Goal: Check status: Check status

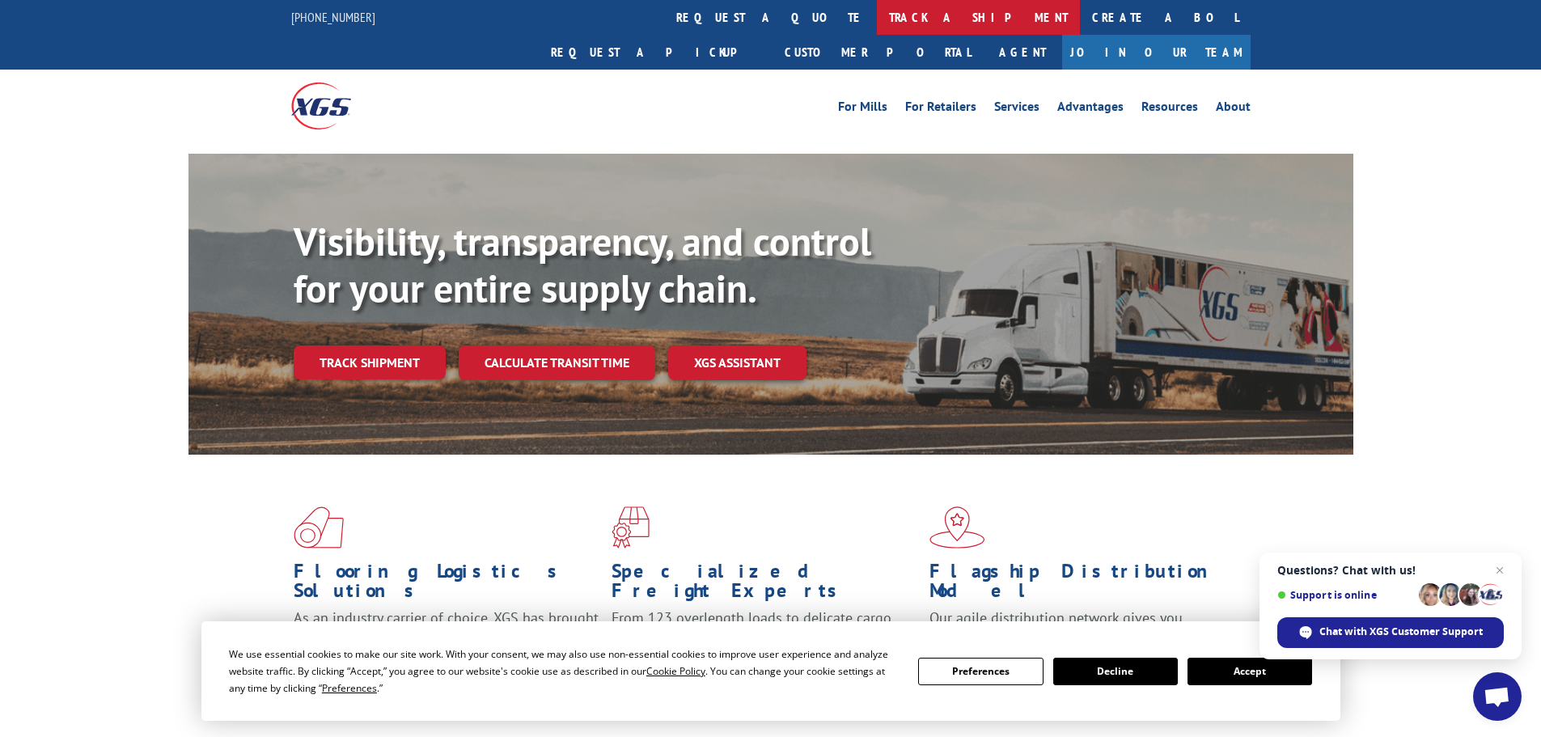
click at [877, 24] on link "track a shipment" at bounding box center [978, 17] width 203 height 35
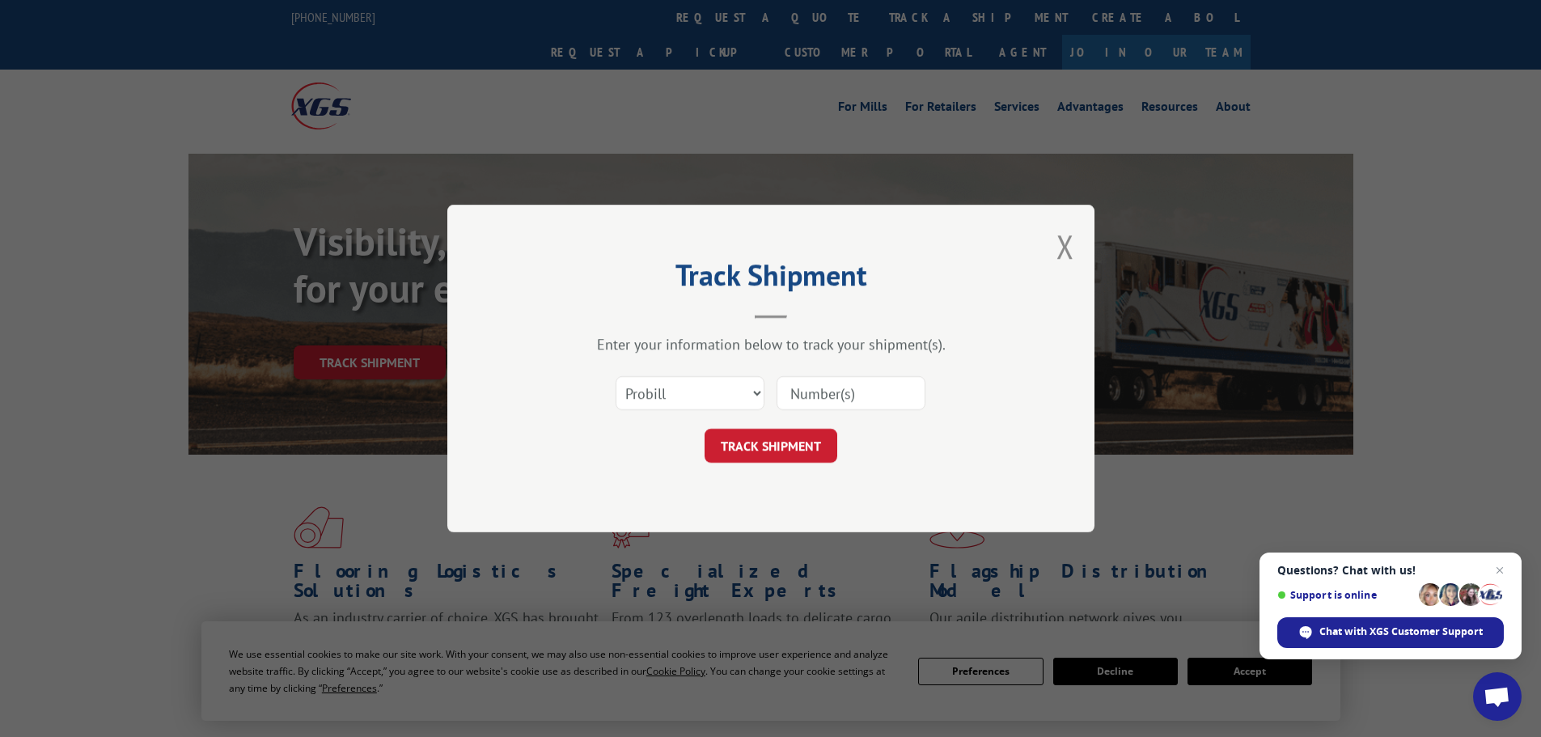
click at [825, 393] on input at bounding box center [851, 393] width 149 height 34
type input "17207623BOL"
click at [758, 442] on button "TRACK SHIPMENT" at bounding box center [771, 446] width 133 height 34
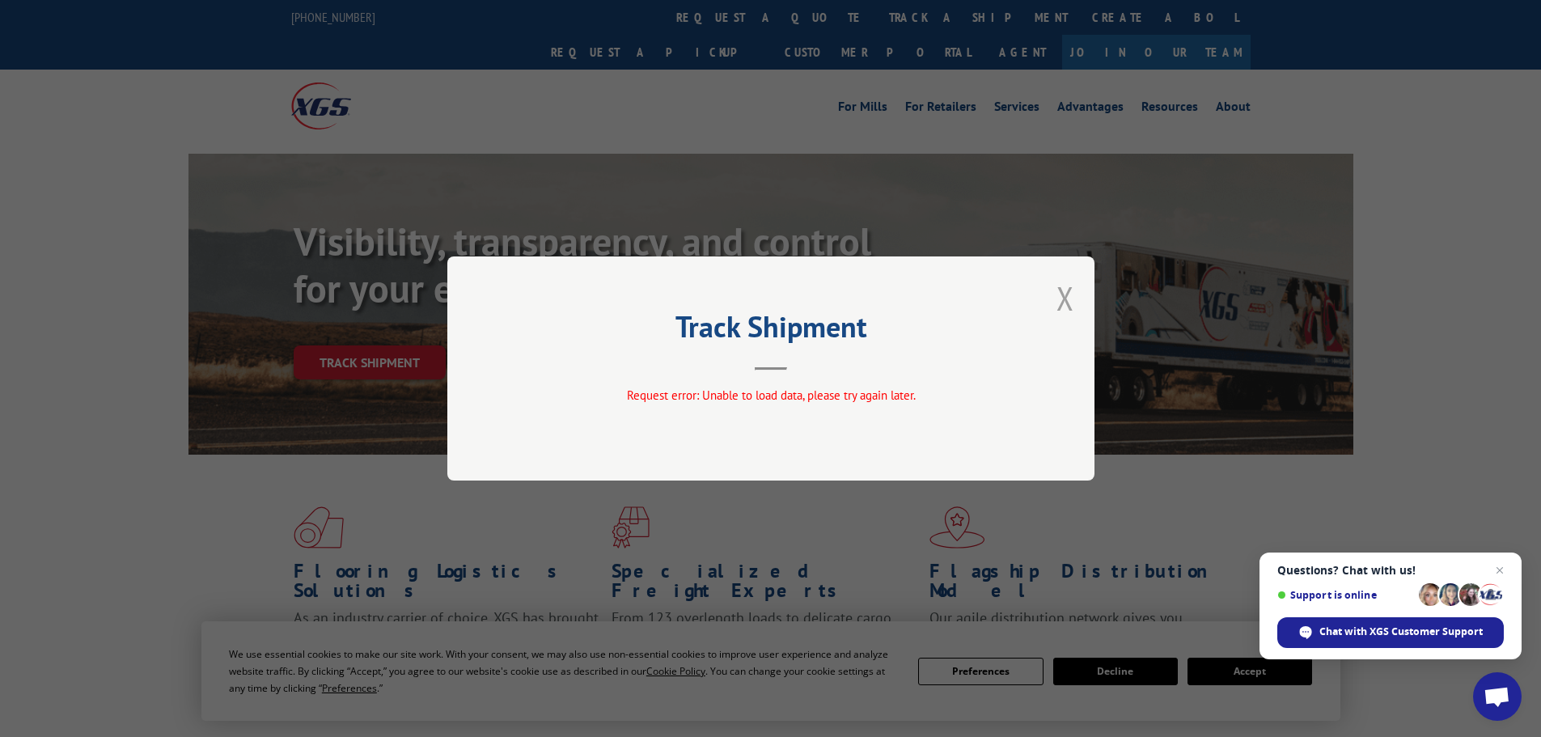
click at [1069, 303] on button "Close modal" at bounding box center [1065, 298] width 18 height 43
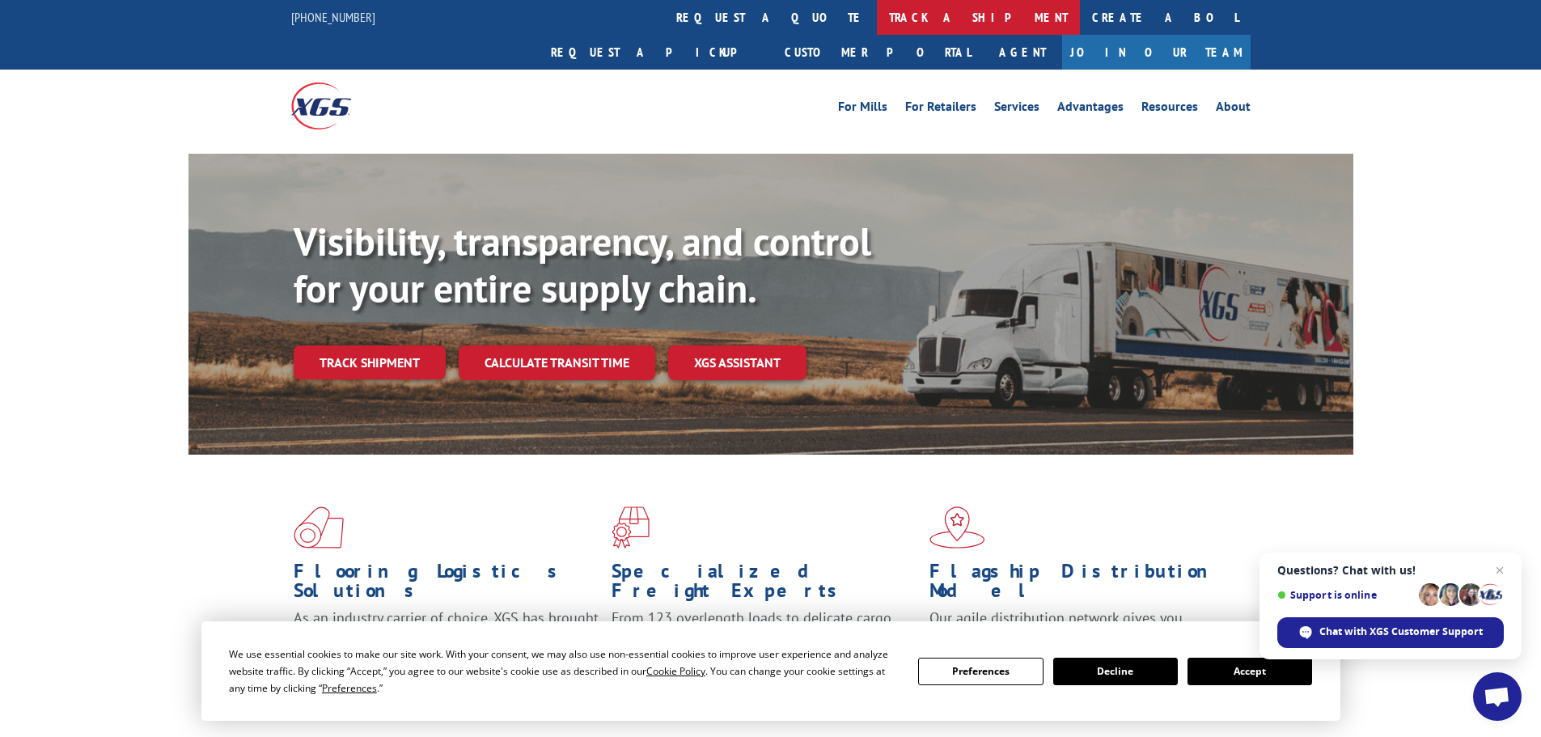
click at [877, 16] on link "track a shipment" at bounding box center [978, 17] width 203 height 35
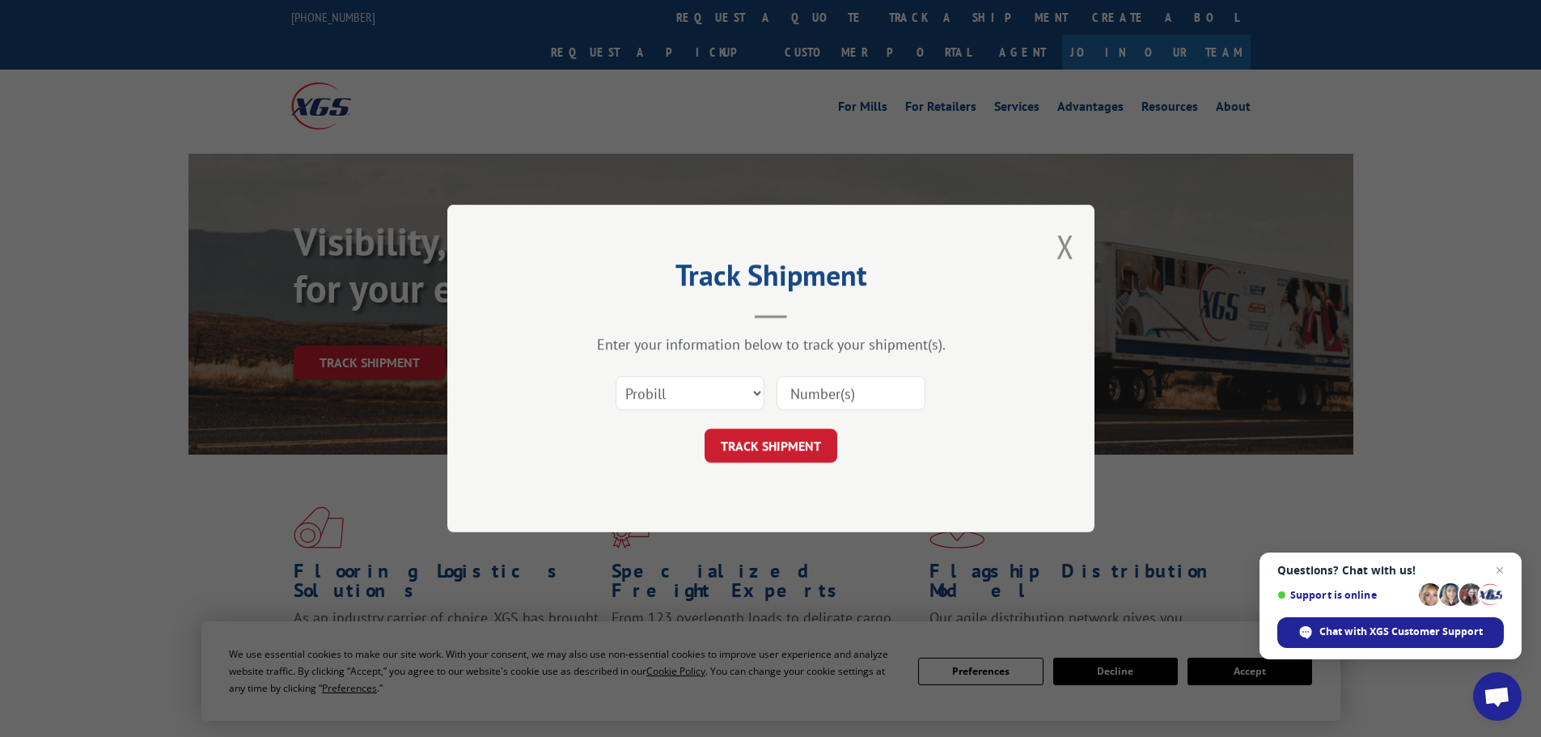
click at [845, 400] on input at bounding box center [851, 393] width 149 height 34
type input "17207623"
click button "TRACK SHIPMENT" at bounding box center [771, 446] width 133 height 34
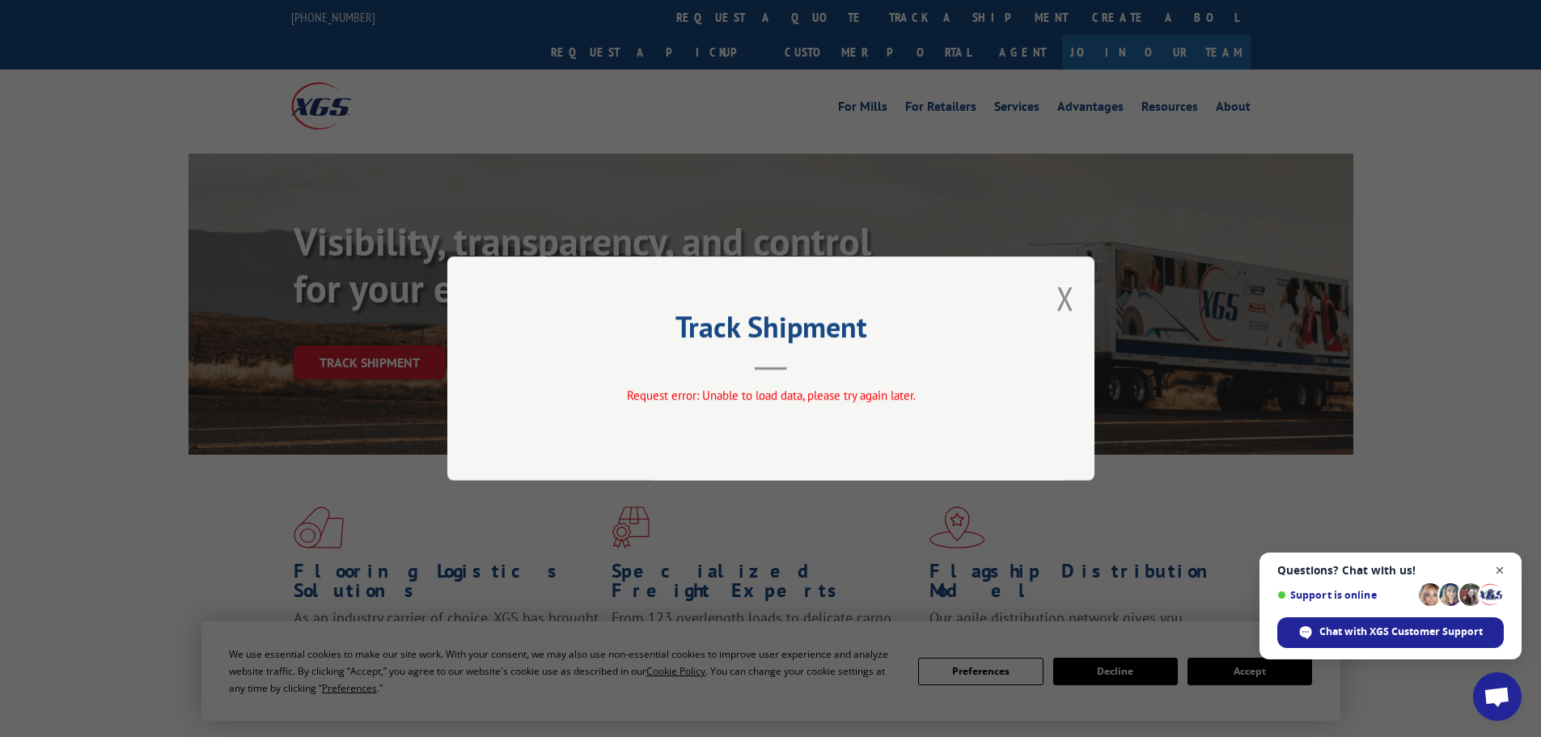
click at [1496, 572] on span "Close chat" at bounding box center [1500, 571] width 20 height 20
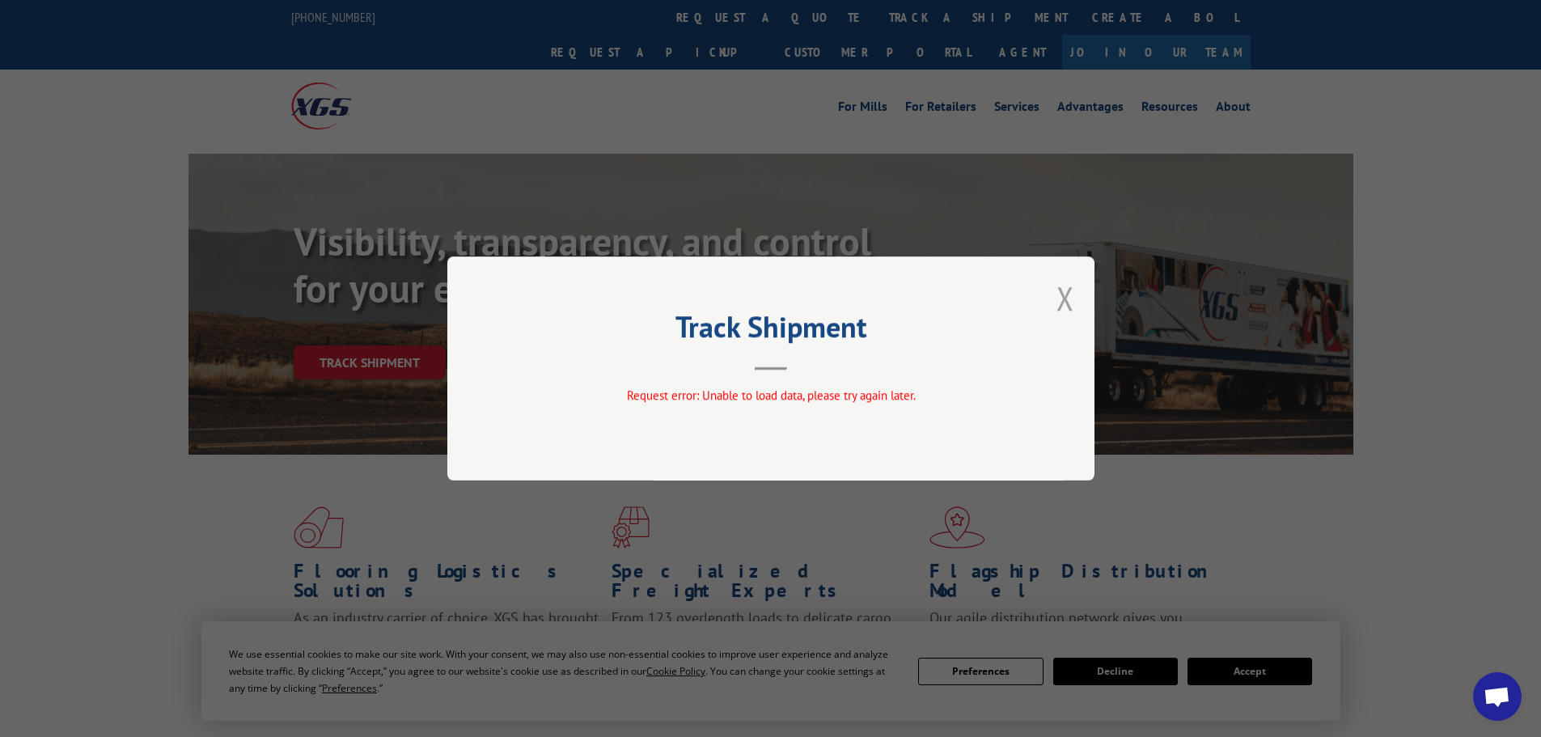
click at [1065, 300] on button "Close modal" at bounding box center [1065, 298] width 18 height 43
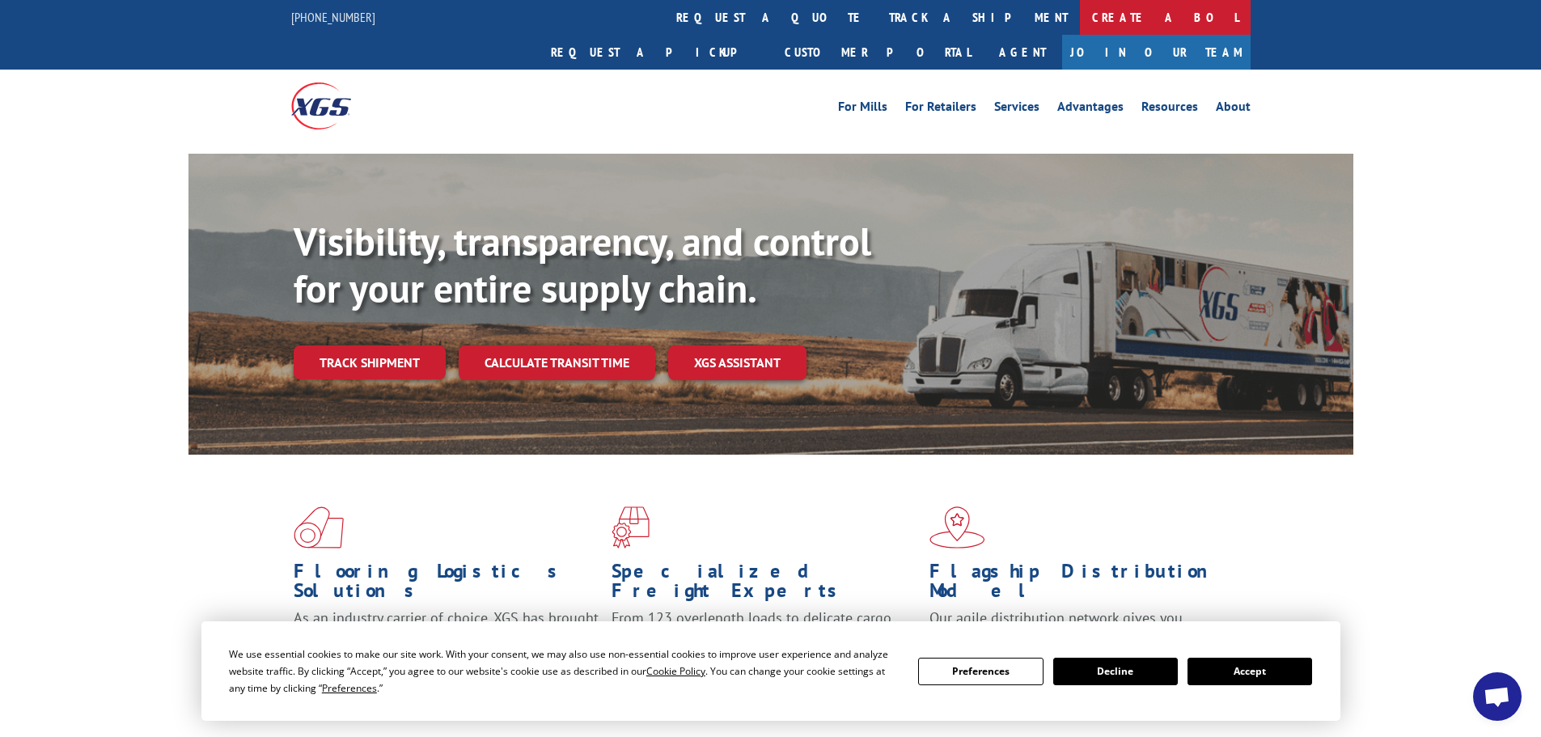
click at [1080, 18] on link "Create a BOL" at bounding box center [1165, 17] width 171 height 35
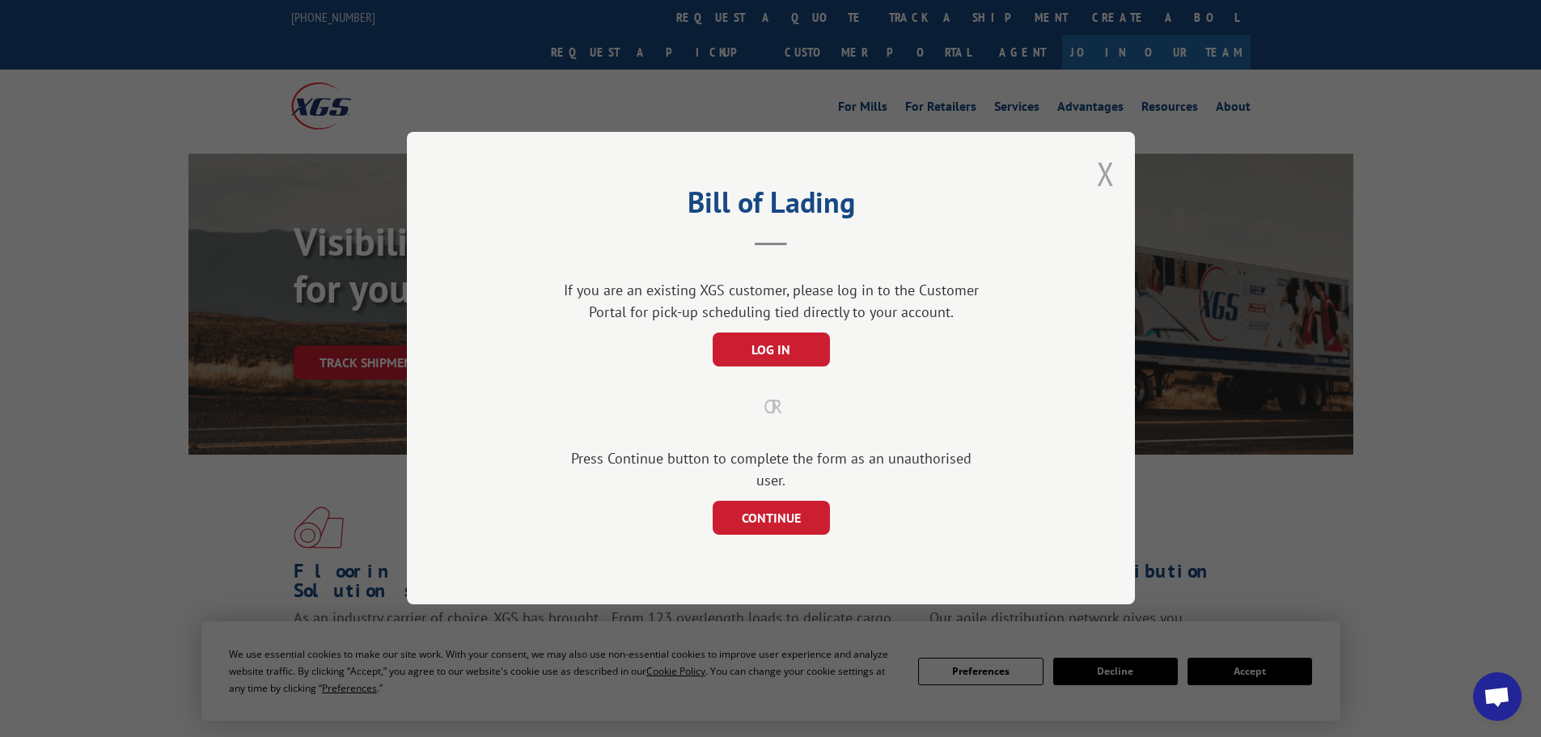
click at [1099, 190] on button "Close modal" at bounding box center [1106, 173] width 18 height 43
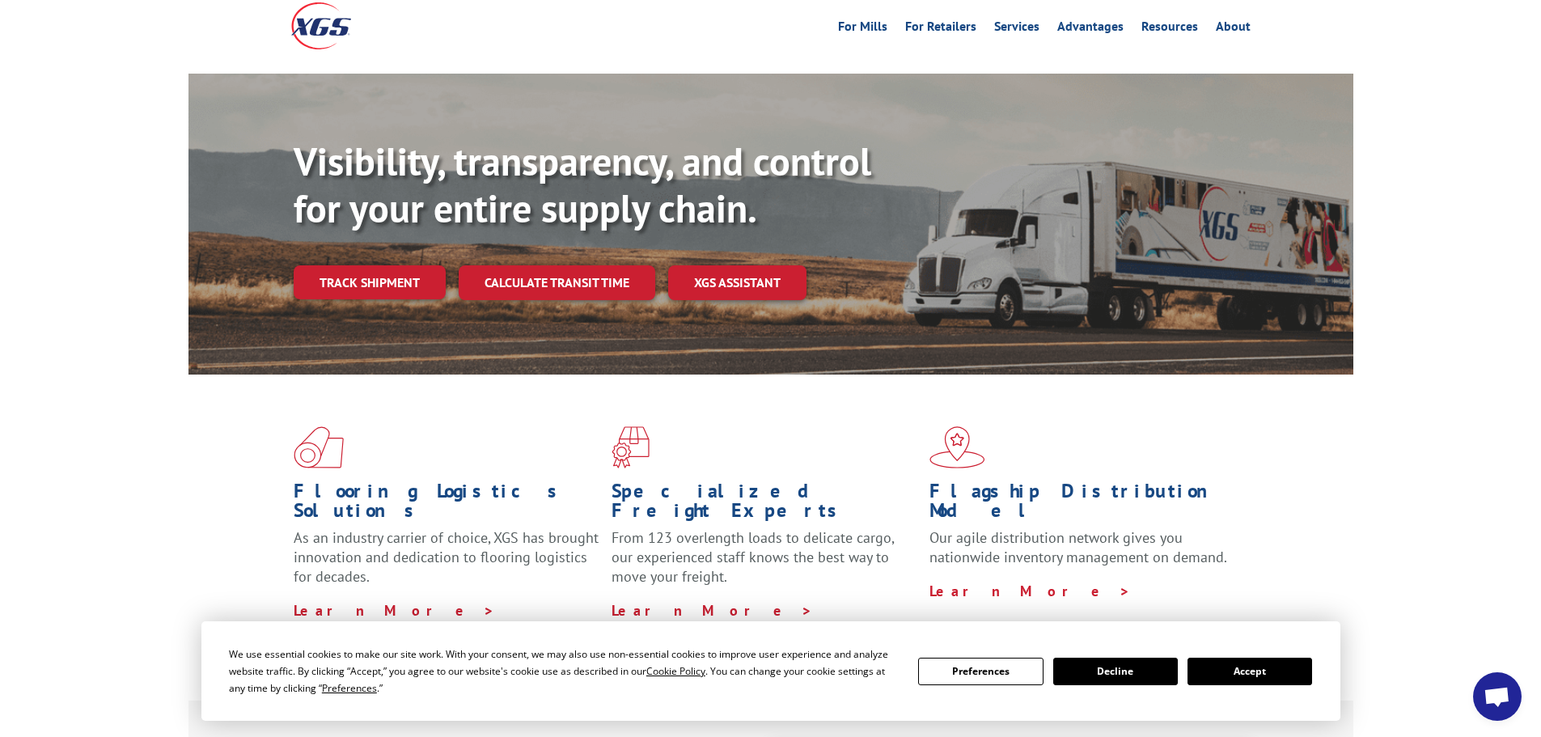
scroll to position [324, 0]
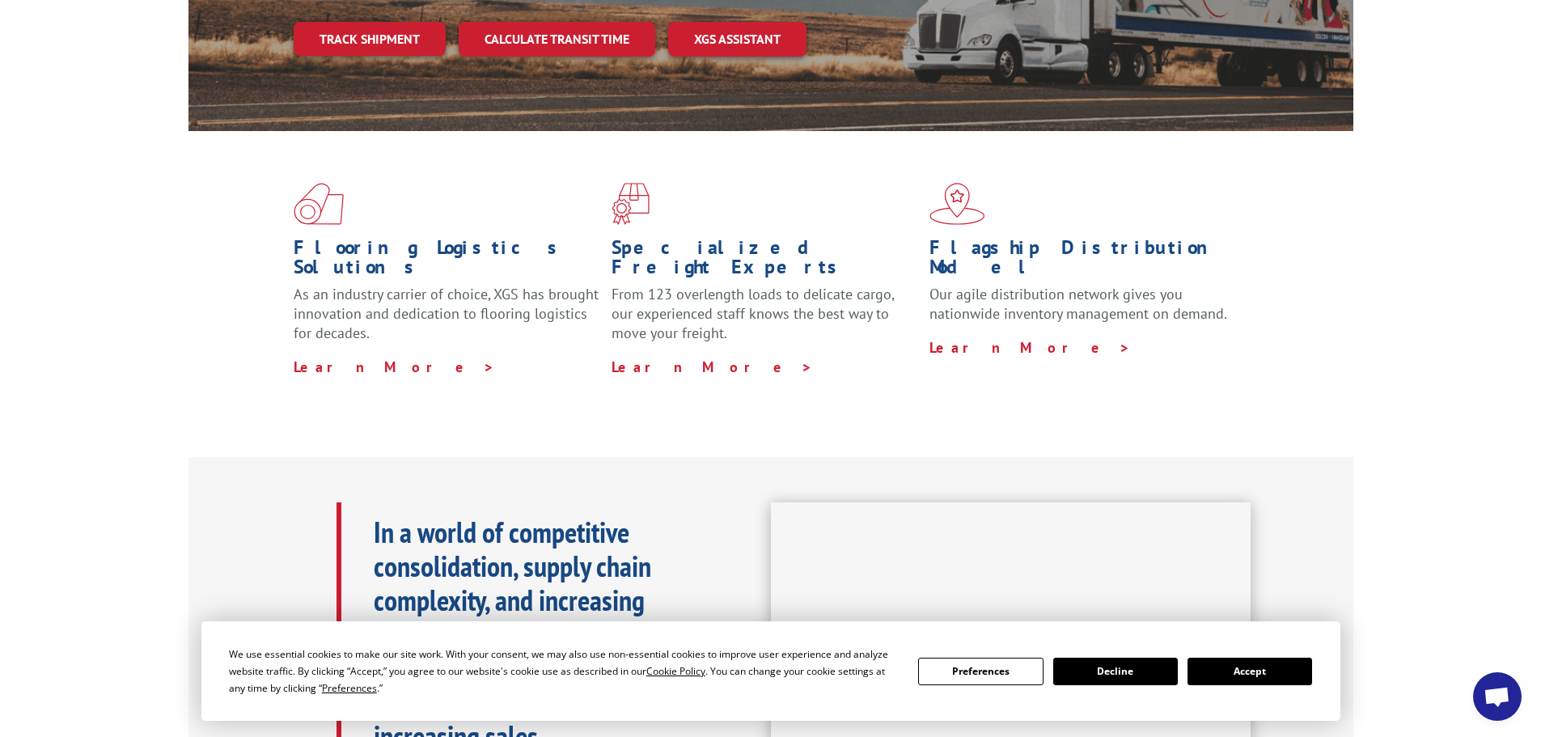
click at [1224, 683] on button "Accept" at bounding box center [1250, 672] width 125 height 28
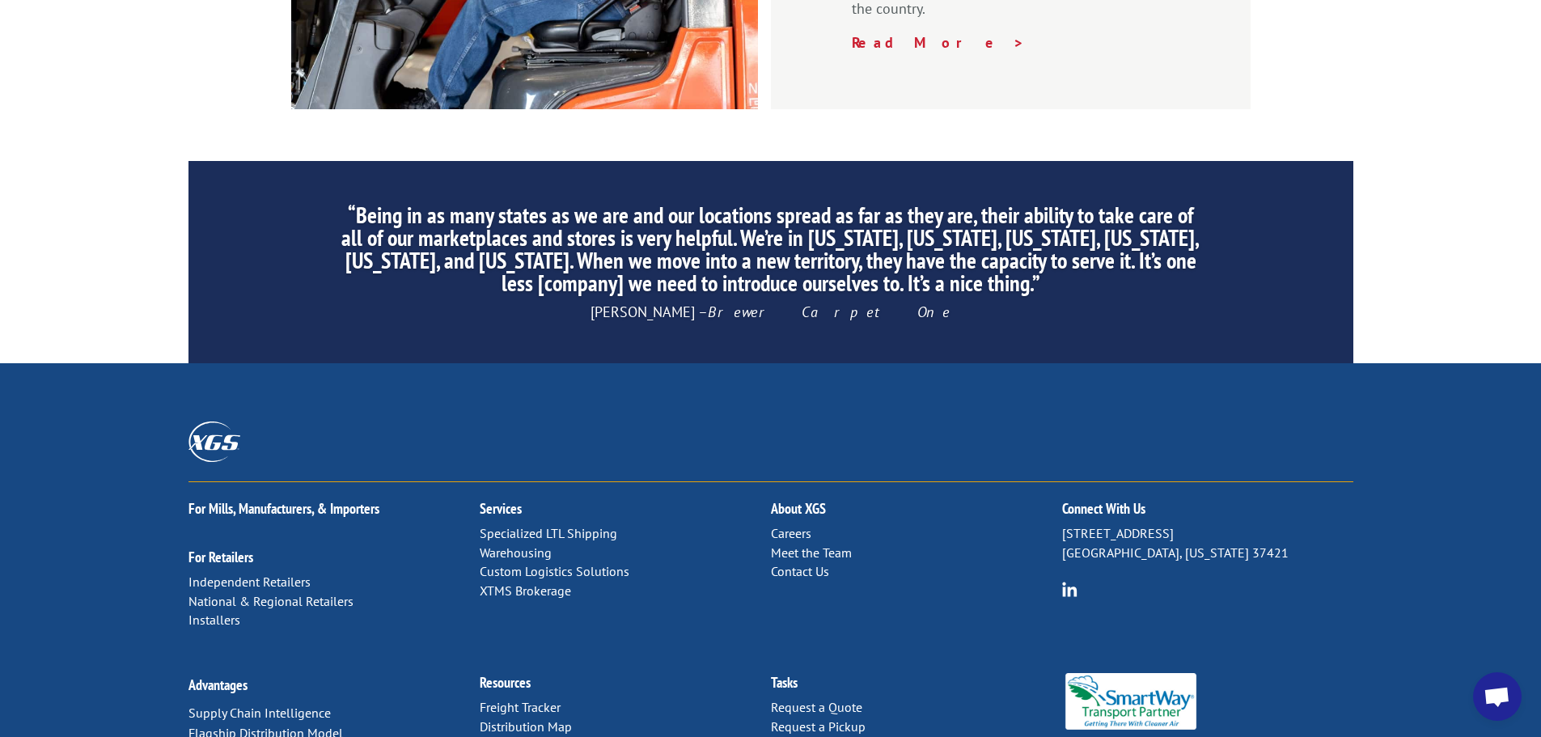
scroll to position [2465, 0]
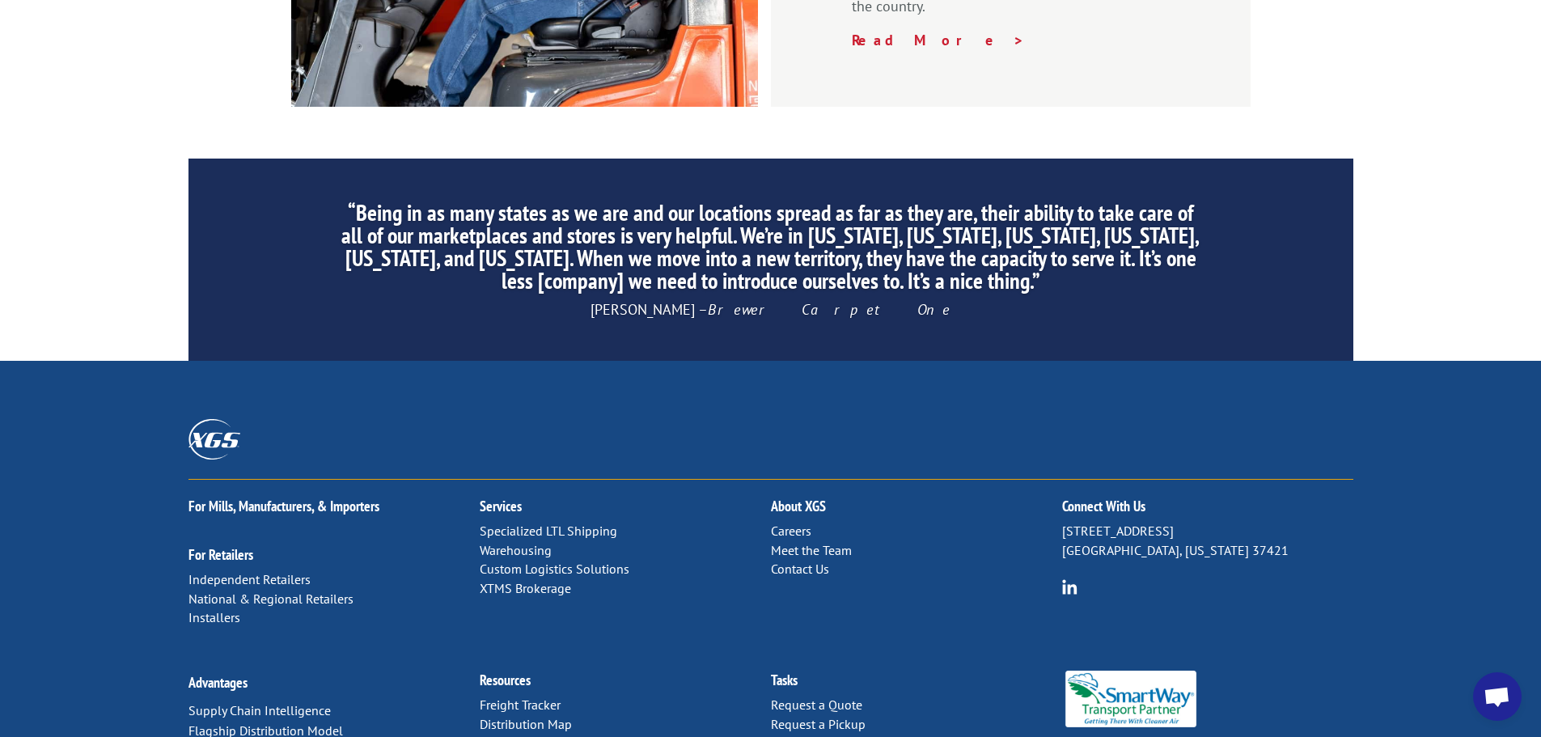
click at [524, 696] on link "Freight Tracker" at bounding box center [520, 704] width 81 height 16
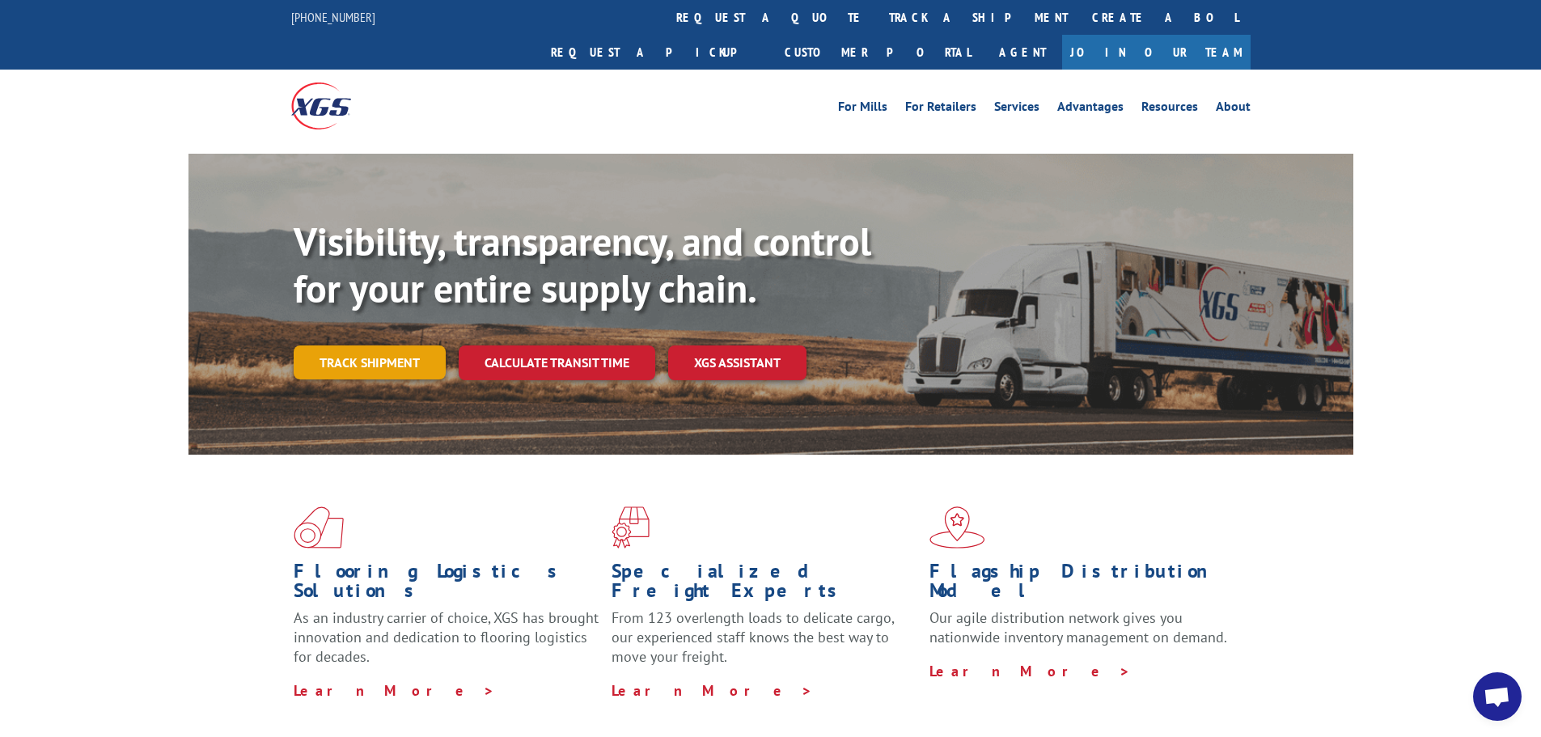
click at [405, 345] on link "Track shipment" at bounding box center [370, 362] width 152 height 34
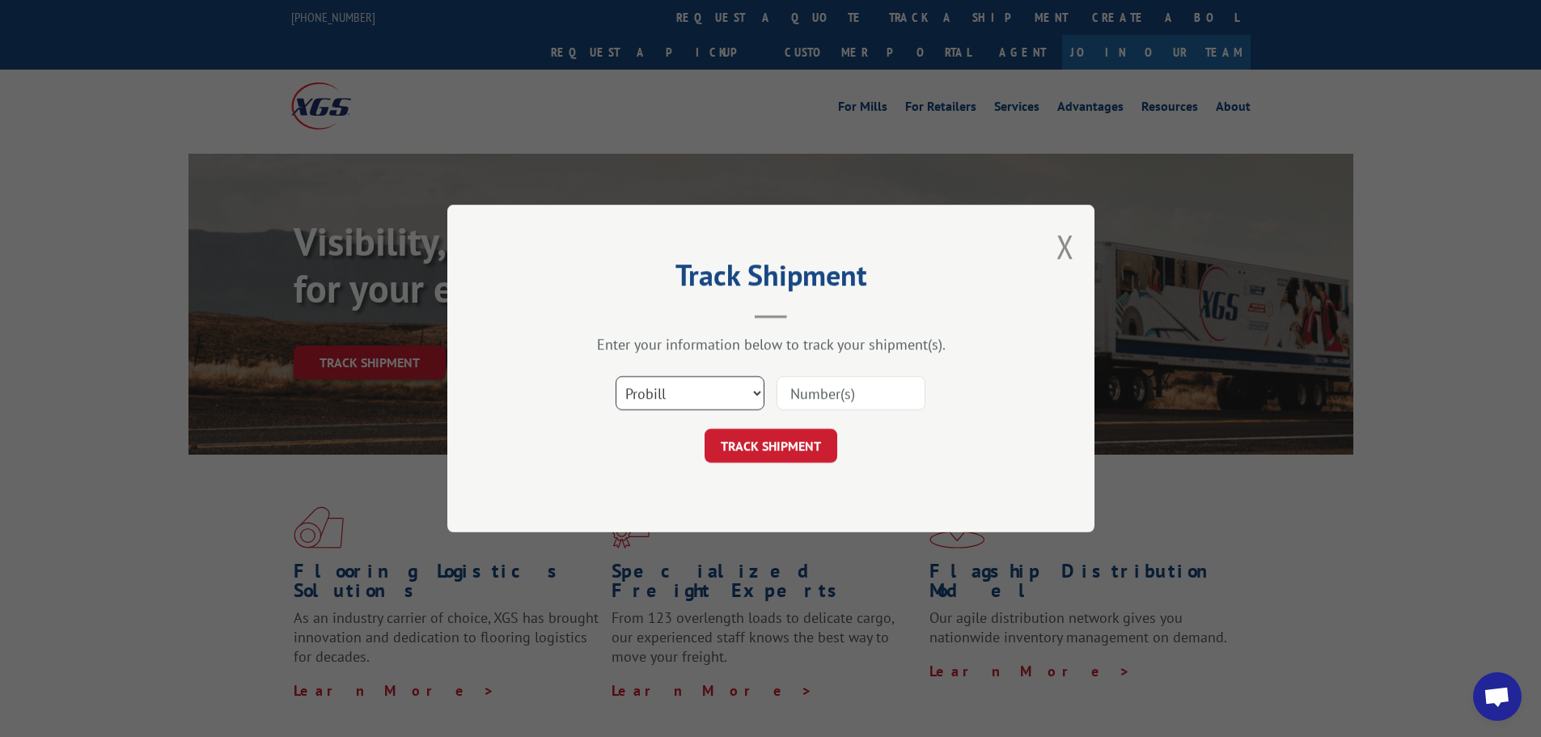
click at [665, 398] on select "Select category... Probill BOL PO" at bounding box center [690, 393] width 149 height 34
select select "bol"
click at [616, 376] on select "Select category... Probill BOL PO" at bounding box center [690, 393] width 149 height 34
click at [872, 393] on input at bounding box center [851, 393] width 149 height 34
type input "17207623"
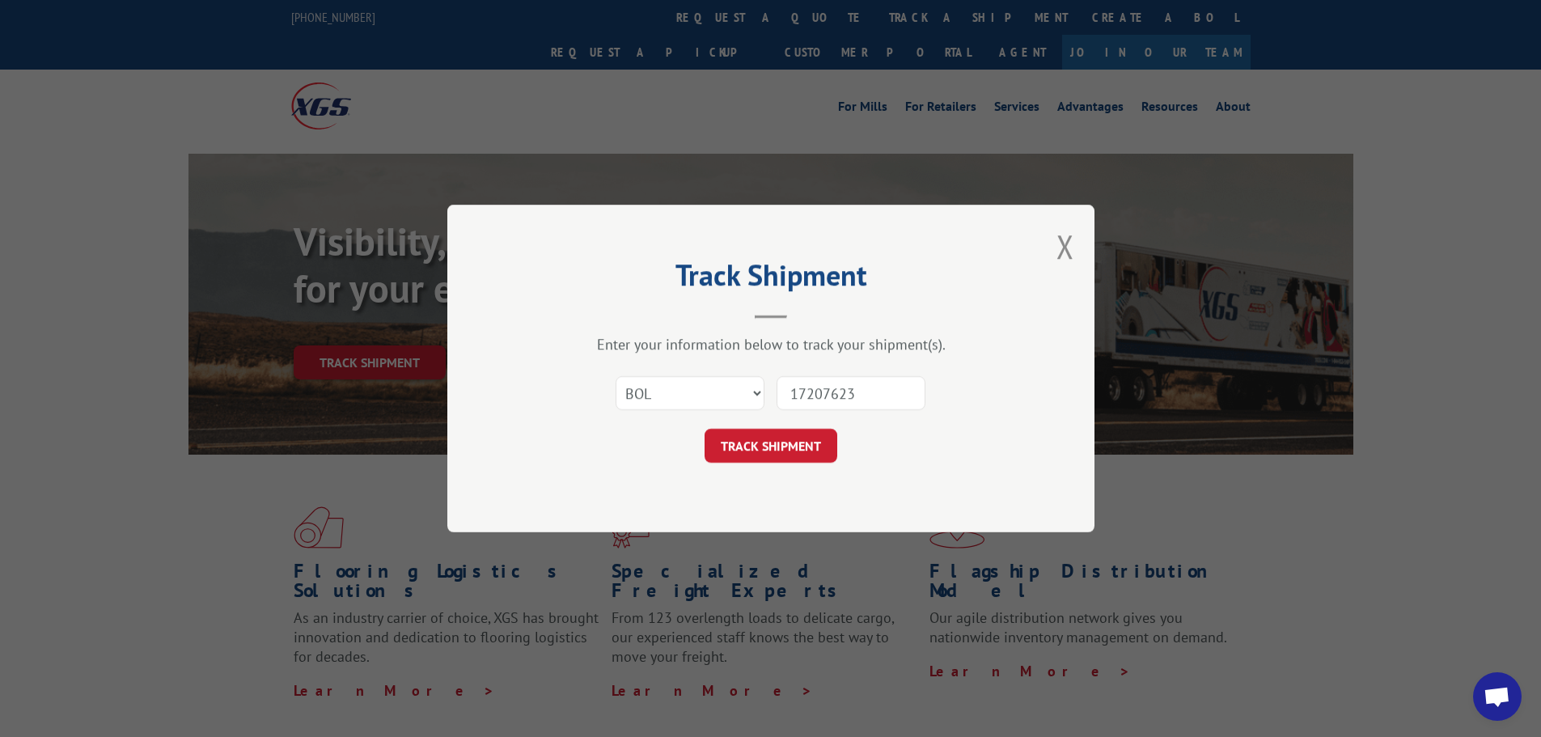
click at [705, 429] on button "TRACK SHIPMENT" at bounding box center [771, 446] width 133 height 34
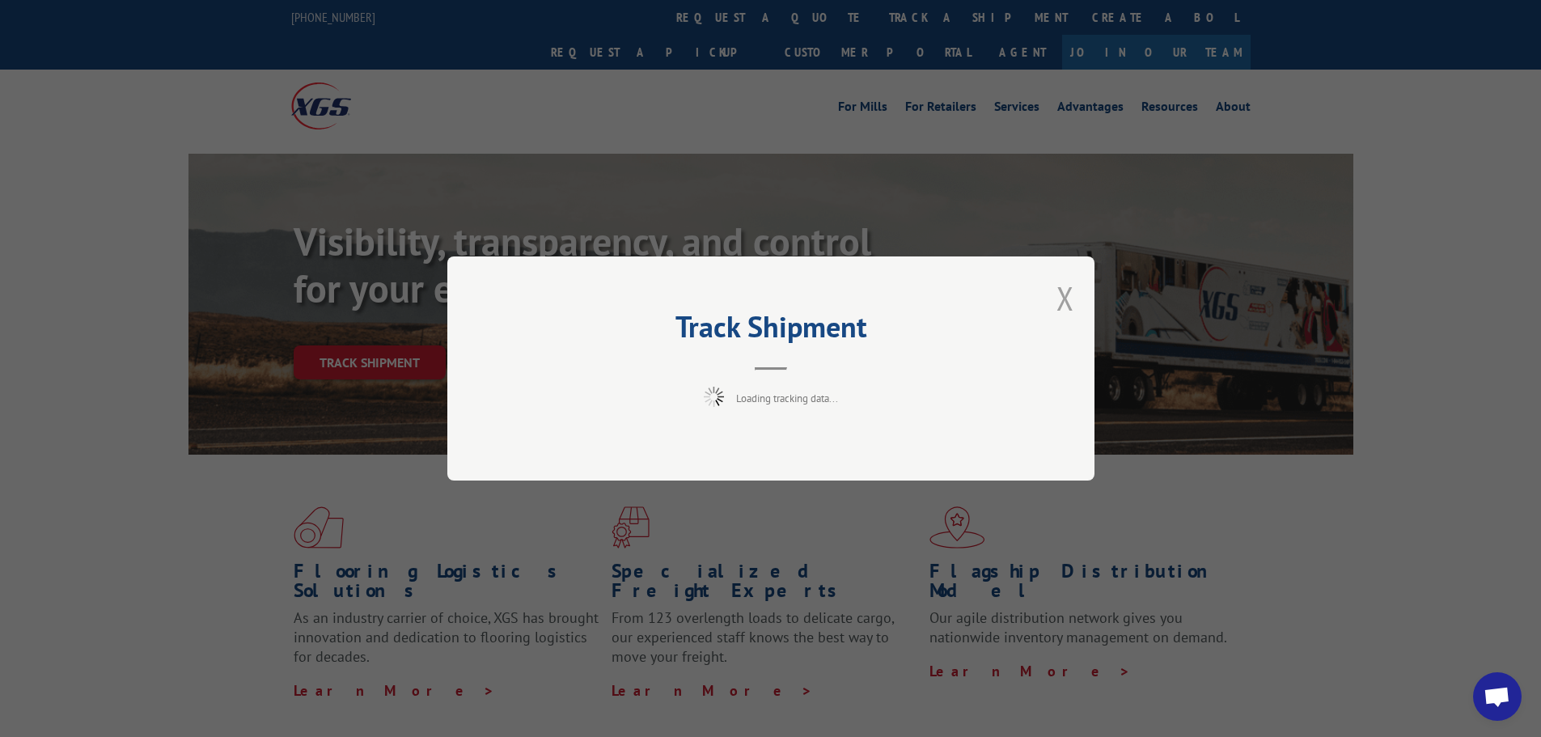
click at [1064, 302] on button "Close modal" at bounding box center [1065, 298] width 18 height 43
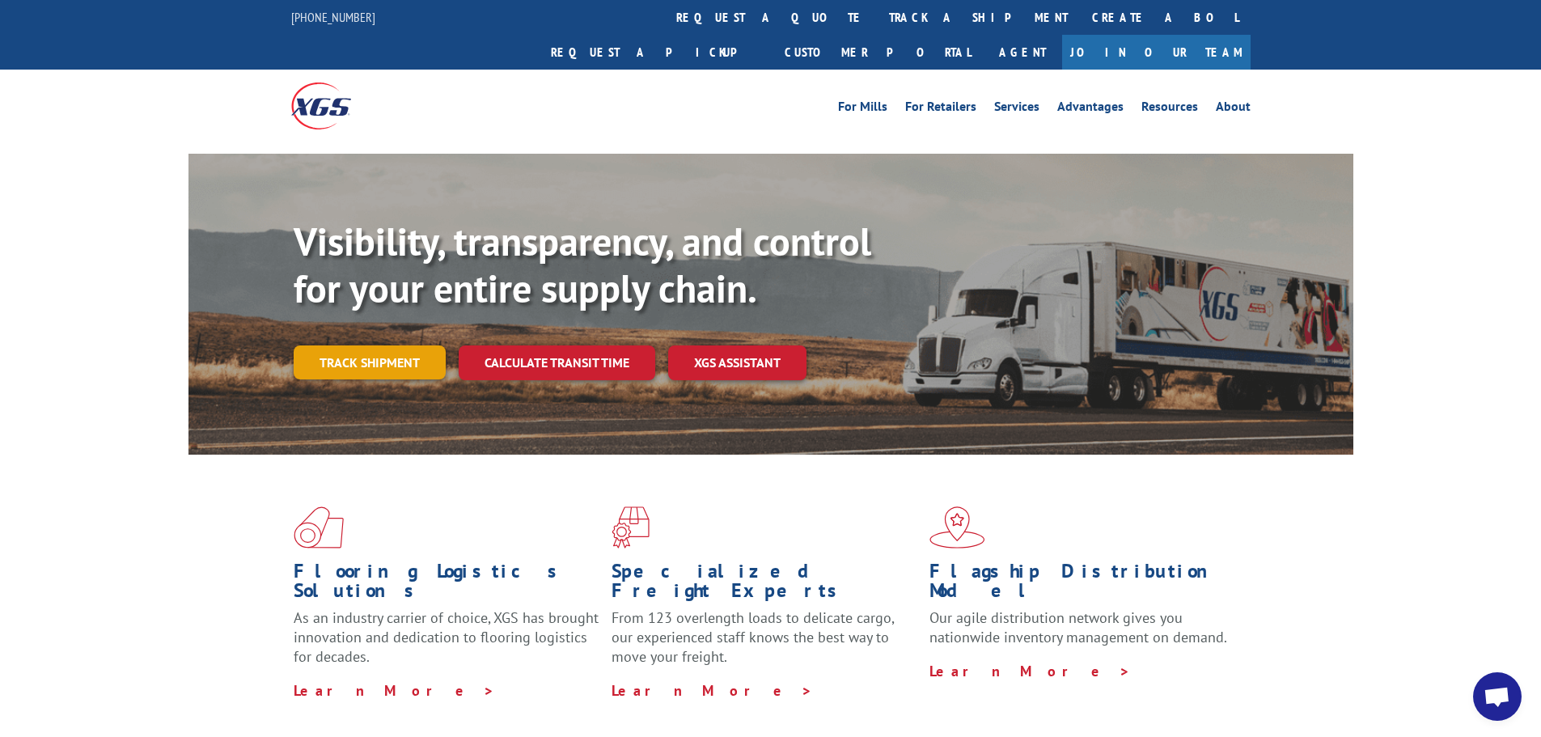
click at [373, 345] on link "Track shipment" at bounding box center [370, 362] width 152 height 34
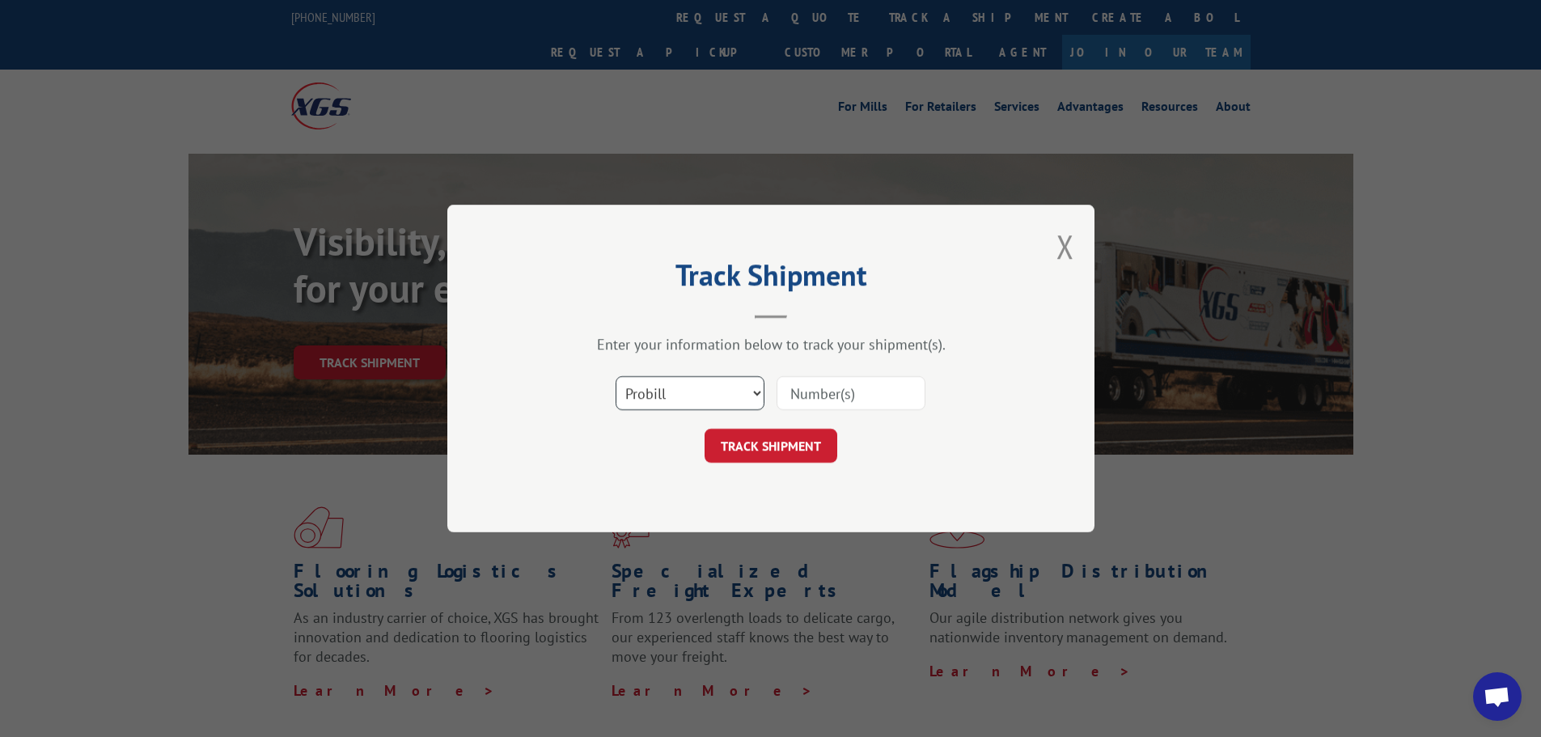
click at [650, 404] on select "Select category... Probill BOL PO" at bounding box center [690, 393] width 149 height 34
click at [616, 376] on select "Select category... Probill BOL PO" at bounding box center [690, 393] width 149 height 34
click at [674, 396] on select "Select category... Probill BOL PO" at bounding box center [690, 393] width 149 height 34
select select "po"
click at [616, 376] on select "Select category... Probill BOL PO" at bounding box center [690, 393] width 149 height 34
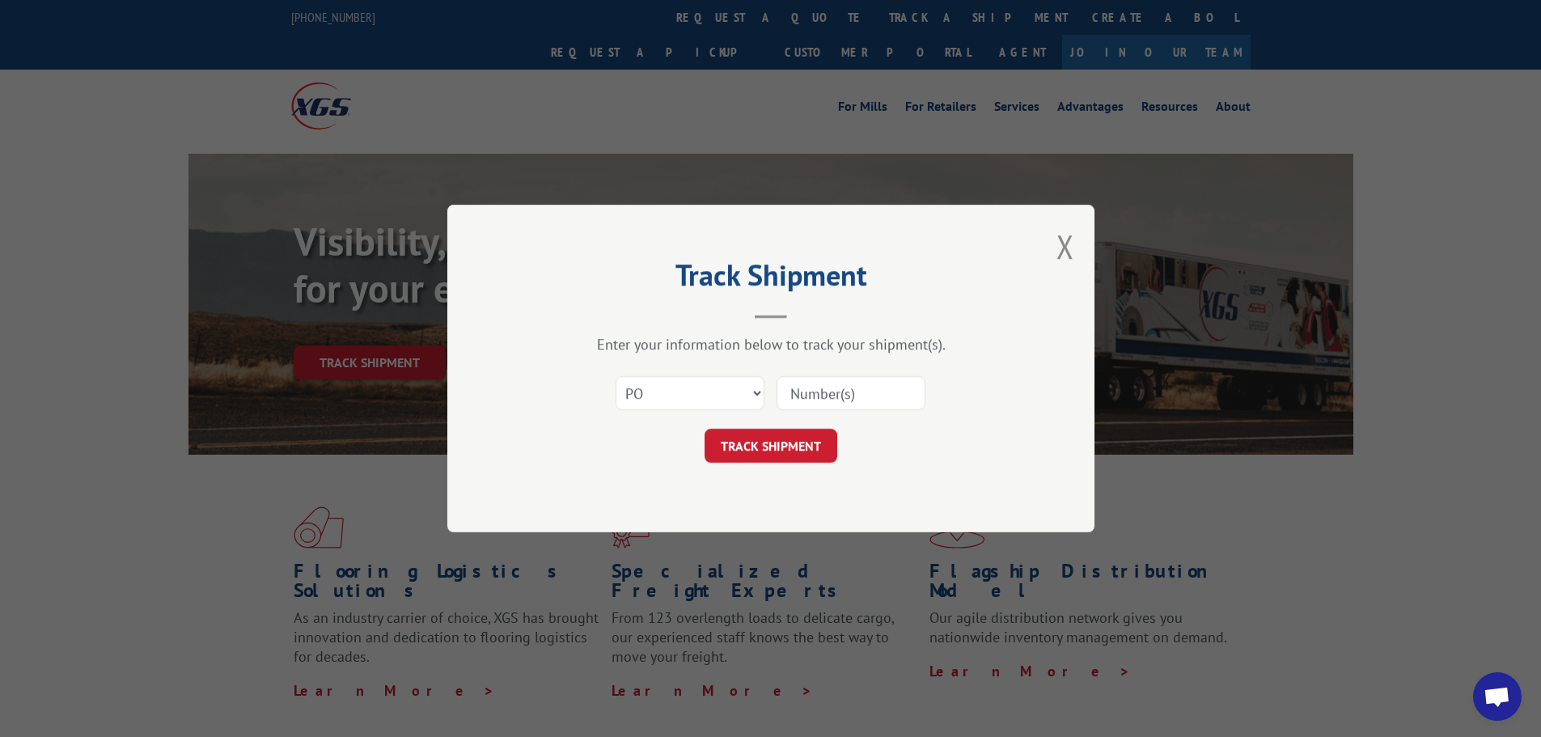
click at [824, 405] on input at bounding box center [851, 393] width 149 height 34
type input "85557997"
click at [705, 429] on button "TRACK SHIPMENT" at bounding box center [771, 446] width 133 height 34
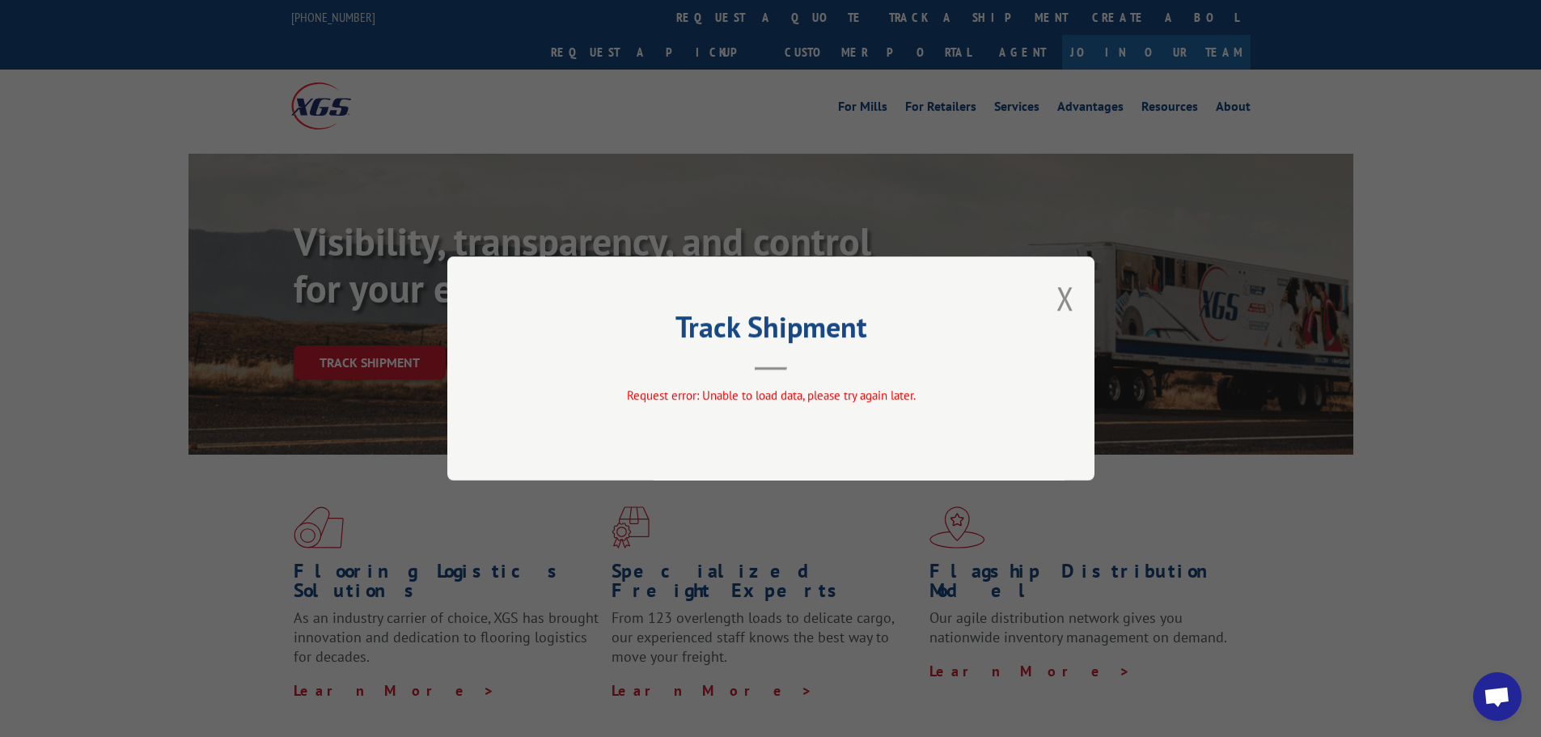
click at [1058, 303] on button "Close modal" at bounding box center [1065, 298] width 18 height 43
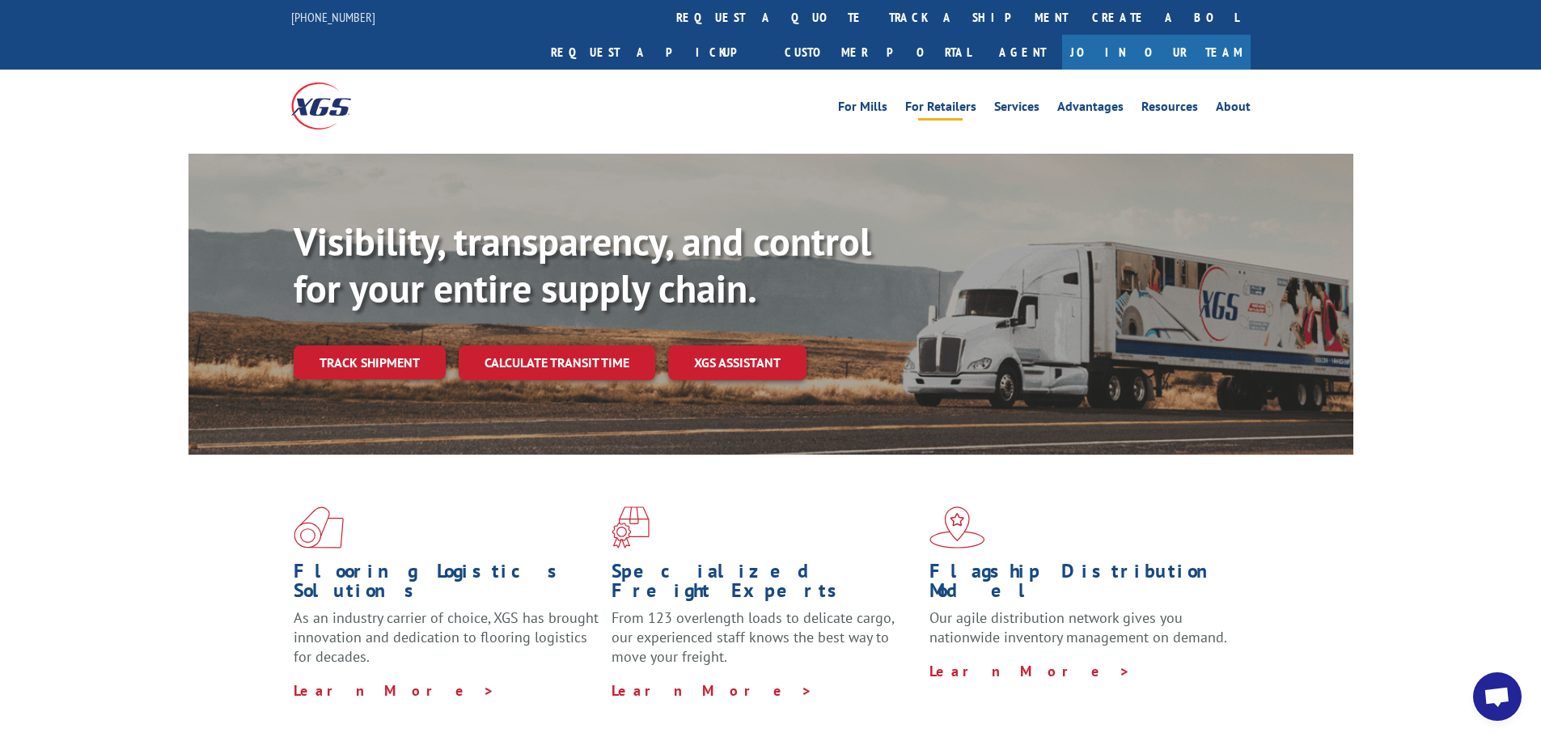
click at [961, 100] on link "For Retailers" at bounding box center [940, 109] width 71 height 18
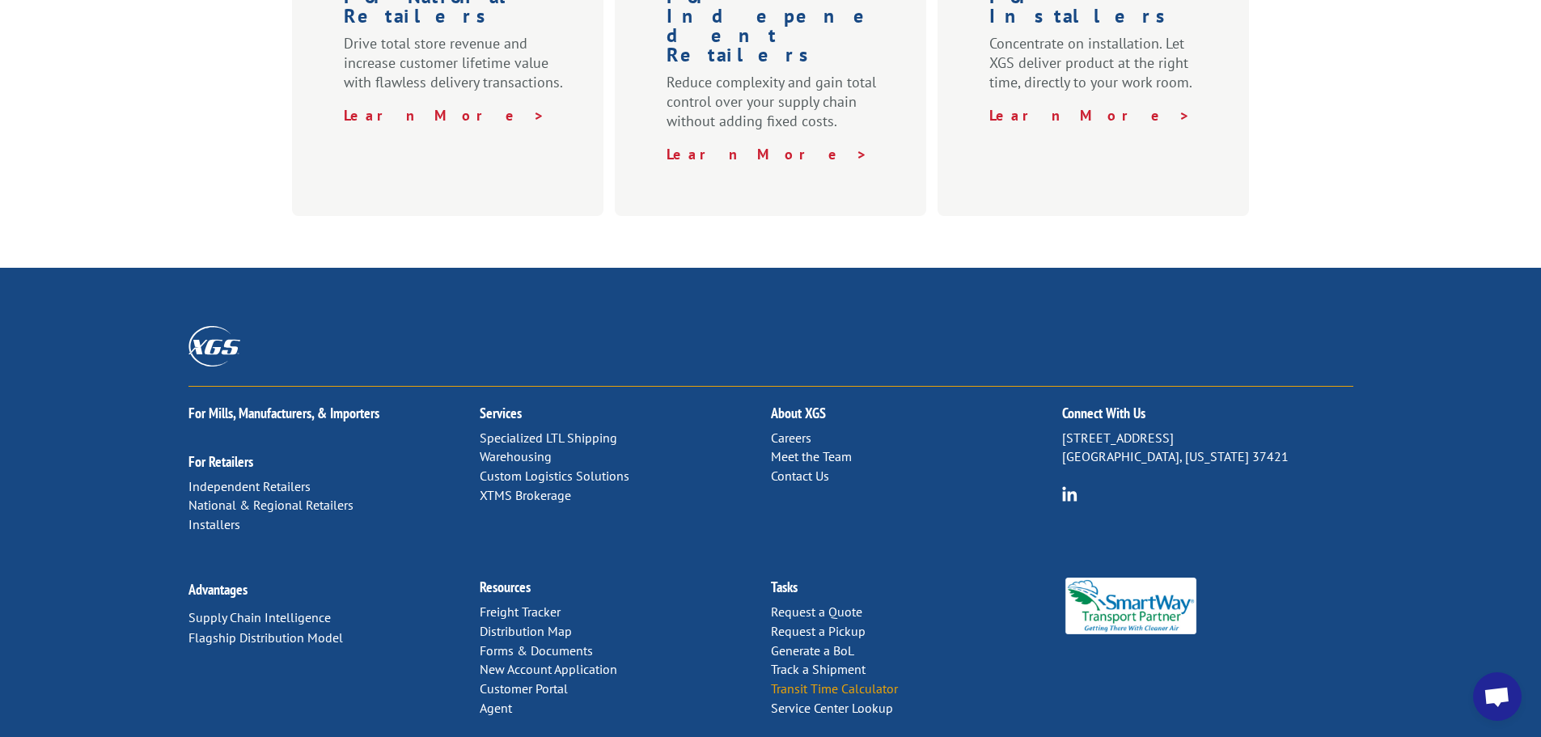
scroll to position [800, 0]
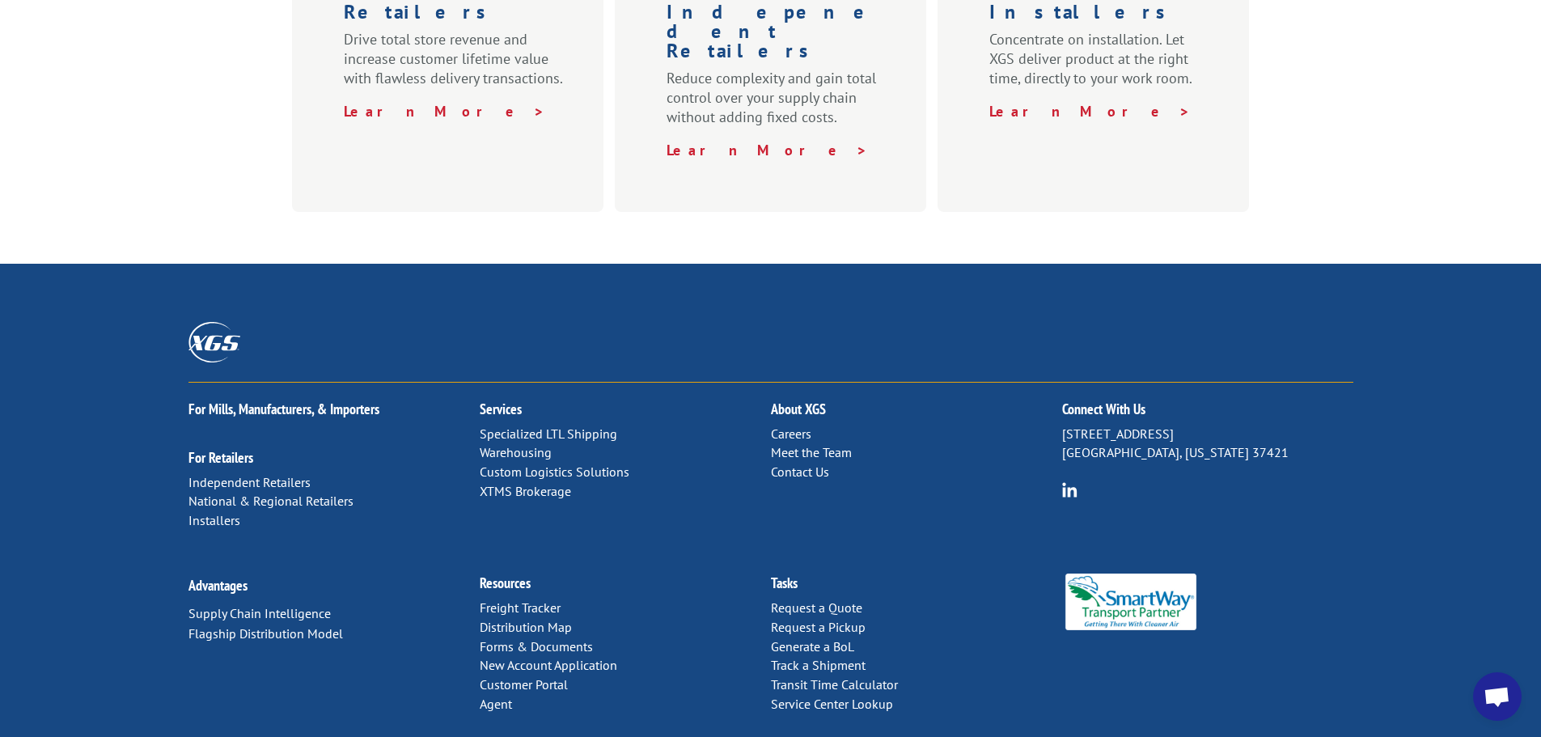
click at [795, 464] on link "Contact Us" at bounding box center [800, 472] width 58 height 16
